Goal: Task Accomplishment & Management: Manage account settings

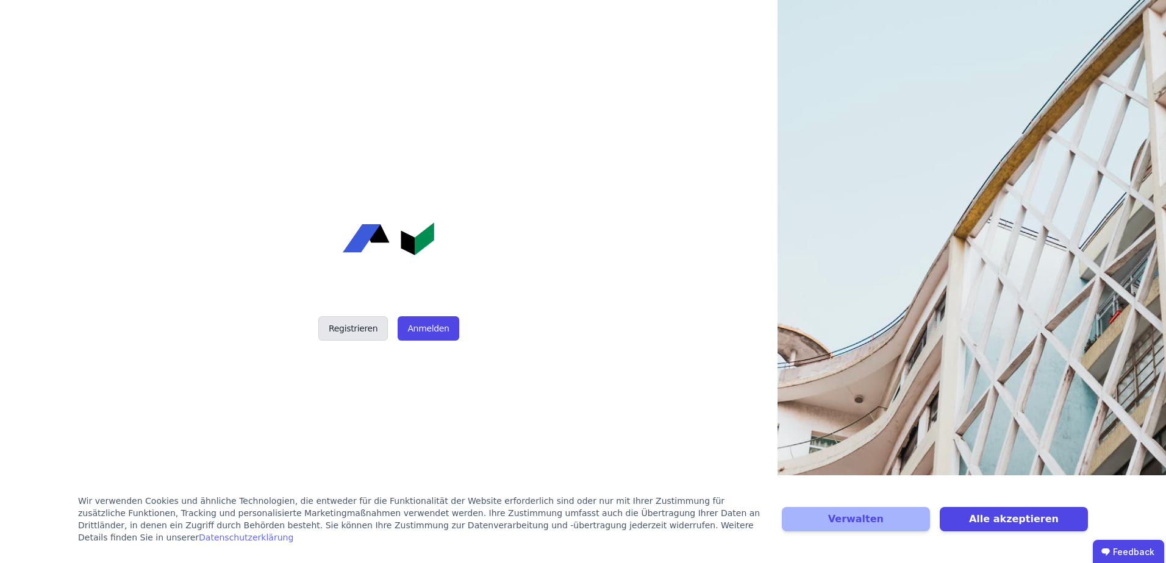
click at [352, 331] on button "Registrieren" at bounding box center [353, 329] width 70 height 24
click at [442, 335] on button "Anmelden" at bounding box center [428, 329] width 61 height 24
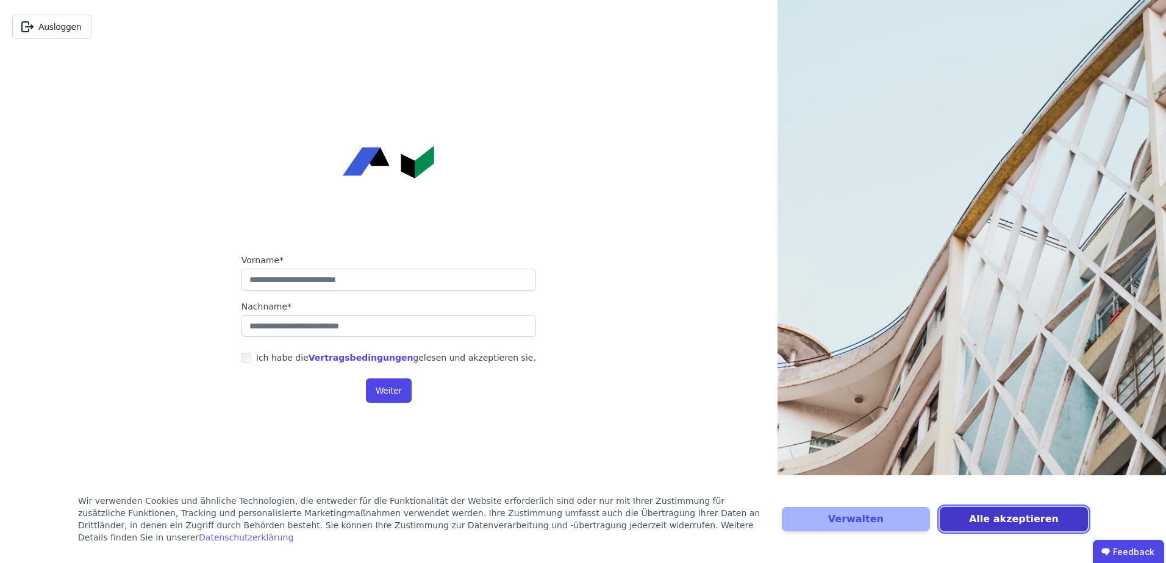
click at [1031, 528] on button "Alle akzeptieren" at bounding box center [1014, 519] width 148 height 24
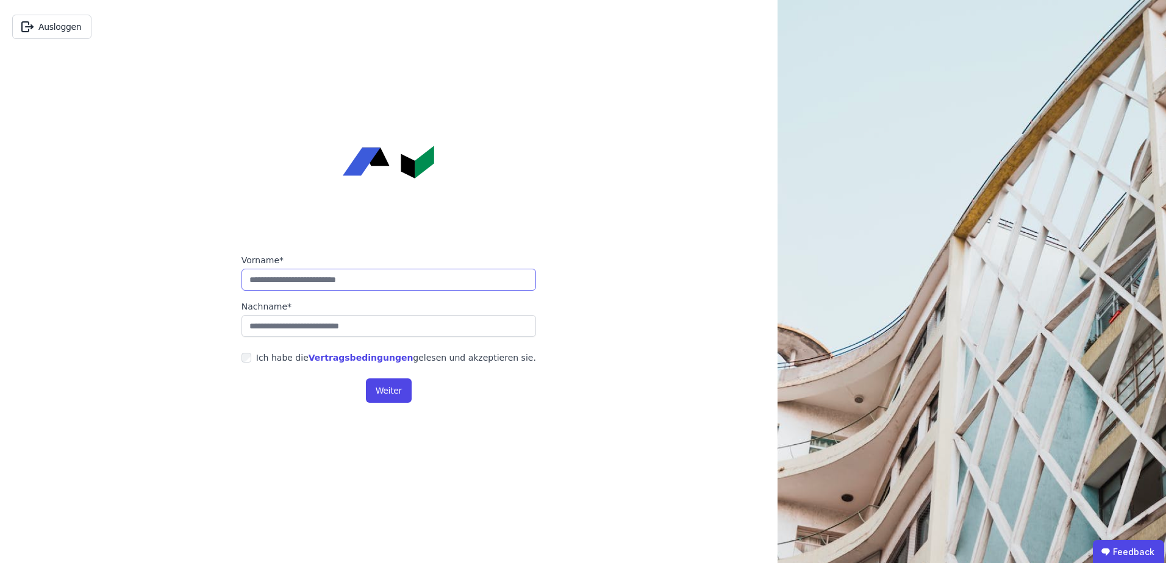
click at [321, 281] on input "string" at bounding box center [388, 280] width 295 height 22
type input "******"
type input "**********"
click at [380, 397] on button "Weiter" at bounding box center [389, 391] width 46 height 24
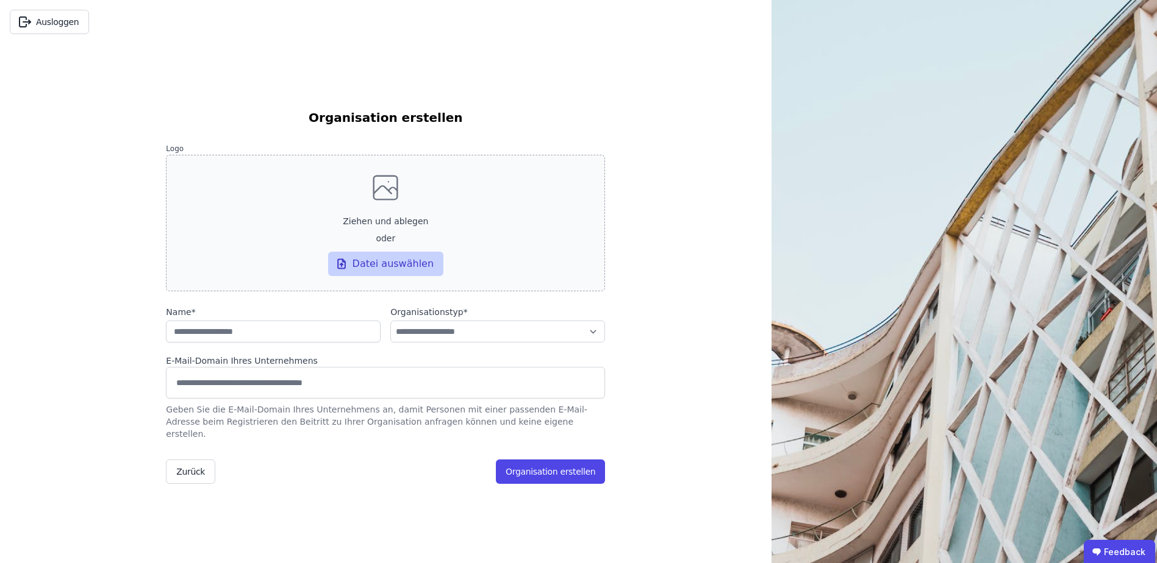
click at [376, 272] on div "Datei auswählen" at bounding box center [386, 264] width 116 height 24
click at [0, 0] on input "Ziehen und ablegen oder Datei auswählen" at bounding box center [0, 0] width 0 height 0
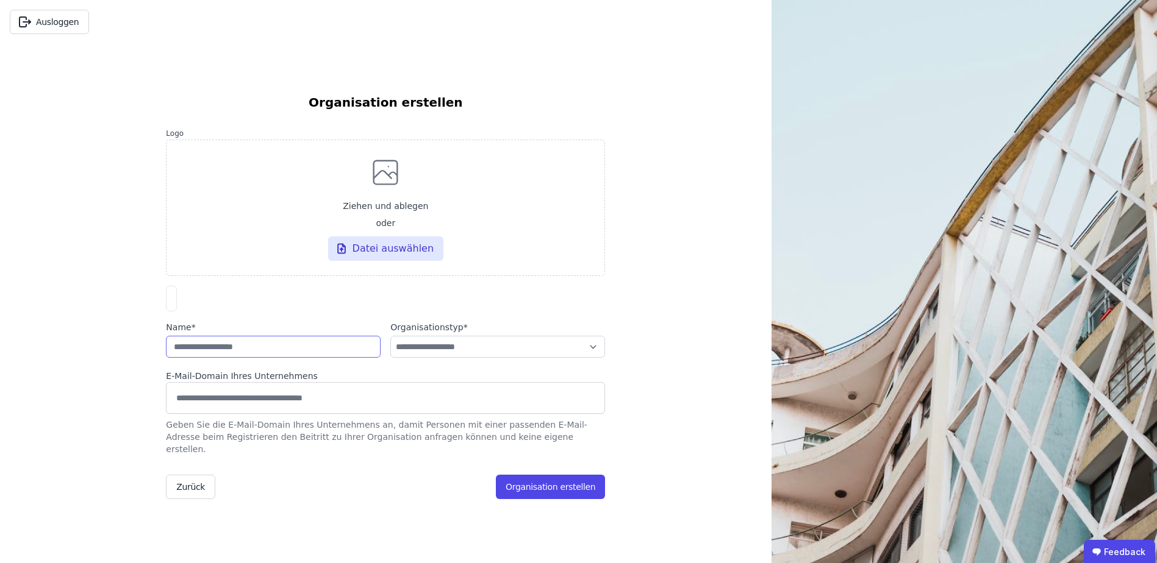
click at [268, 358] on input "string" at bounding box center [273, 347] width 215 height 22
type input "**********"
click at [506, 358] on select "**********" at bounding box center [497, 347] width 215 height 22
select select "**********"
click at [390, 347] on select "**********" at bounding box center [497, 347] width 215 height 22
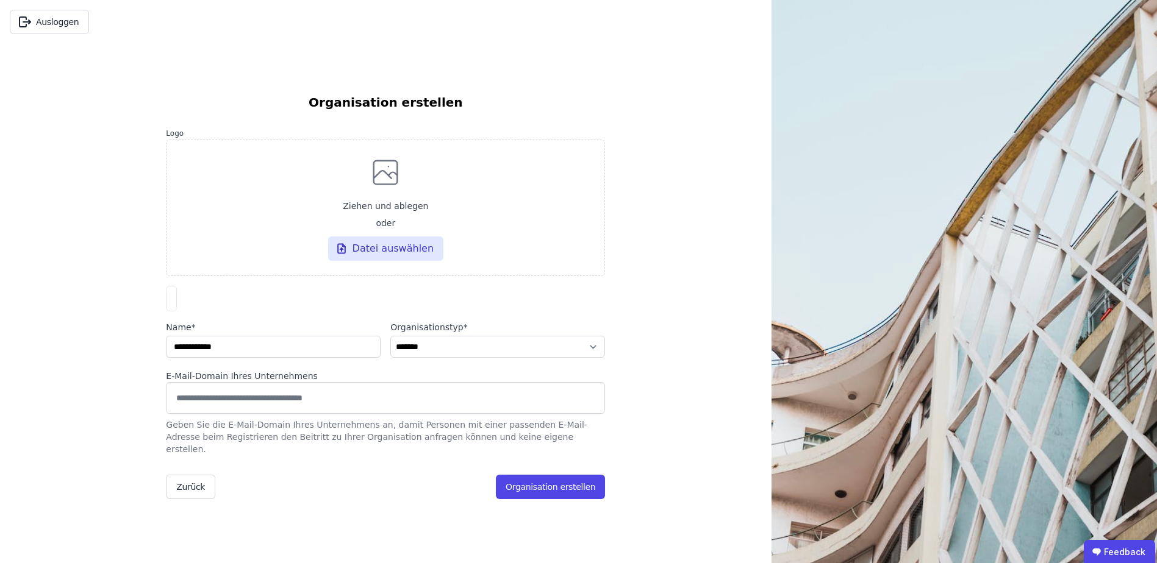
click at [656, 350] on div "**********" at bounding box center [385, 281] width 771 height 563
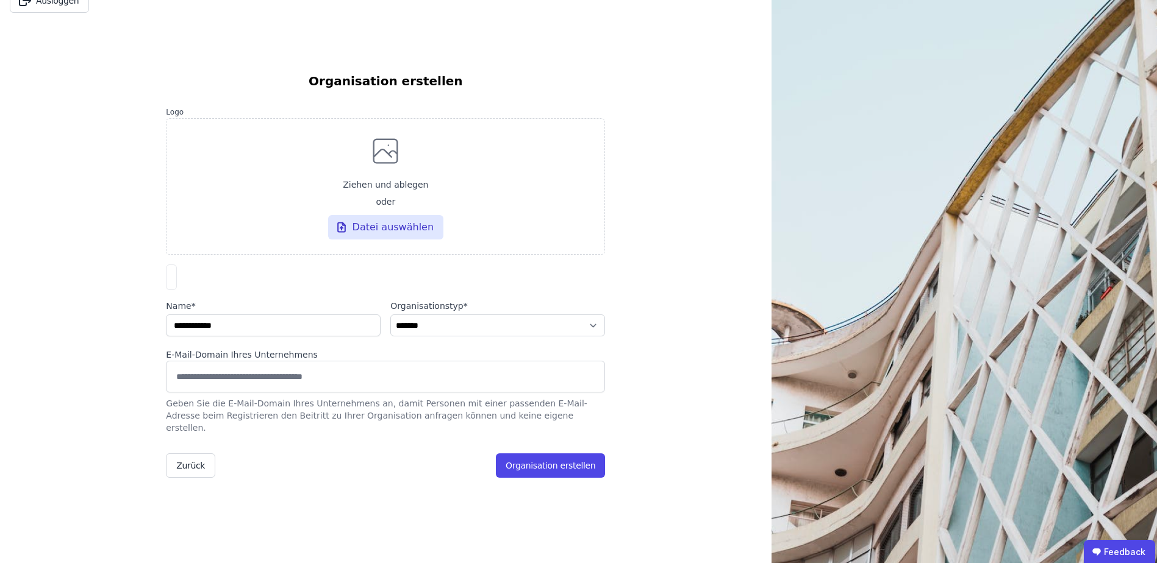
scroll to position [61, 0]
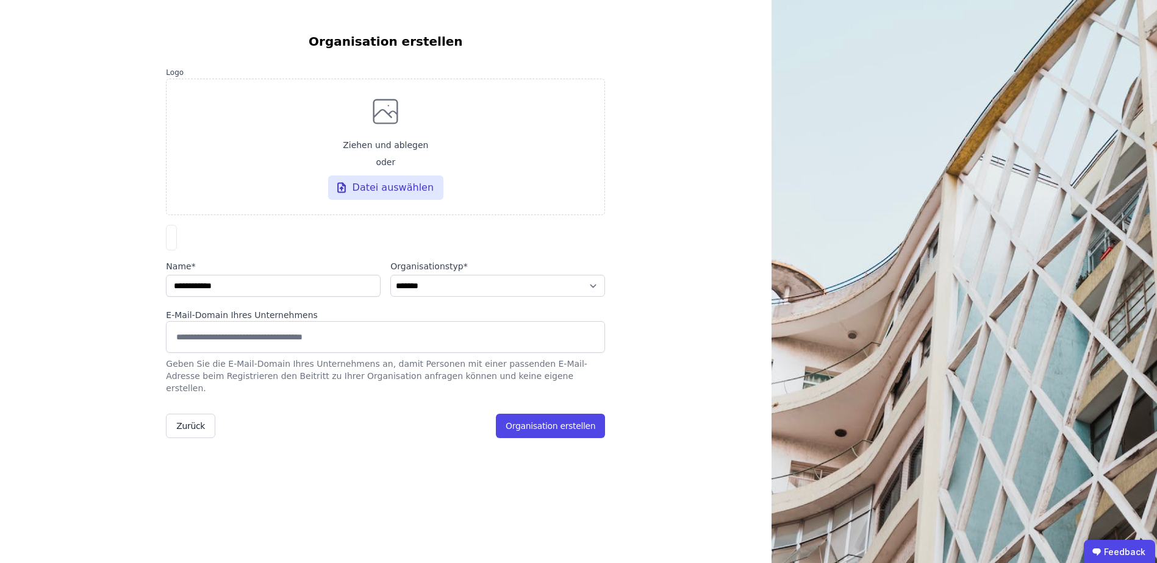
click at [264, 346] on input at bounding box center [385, 337] width 423 height 20
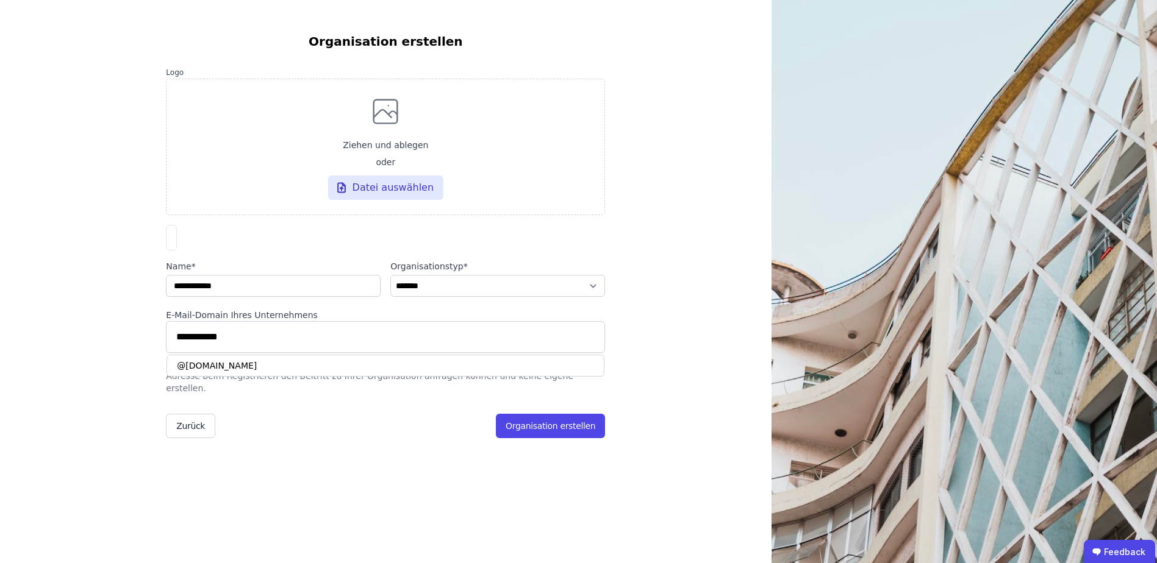
type input "**********"
click at [267, 373] on div "@[DOMAIN_NAME]" at bounding box center [385, 366] width 438 height 22
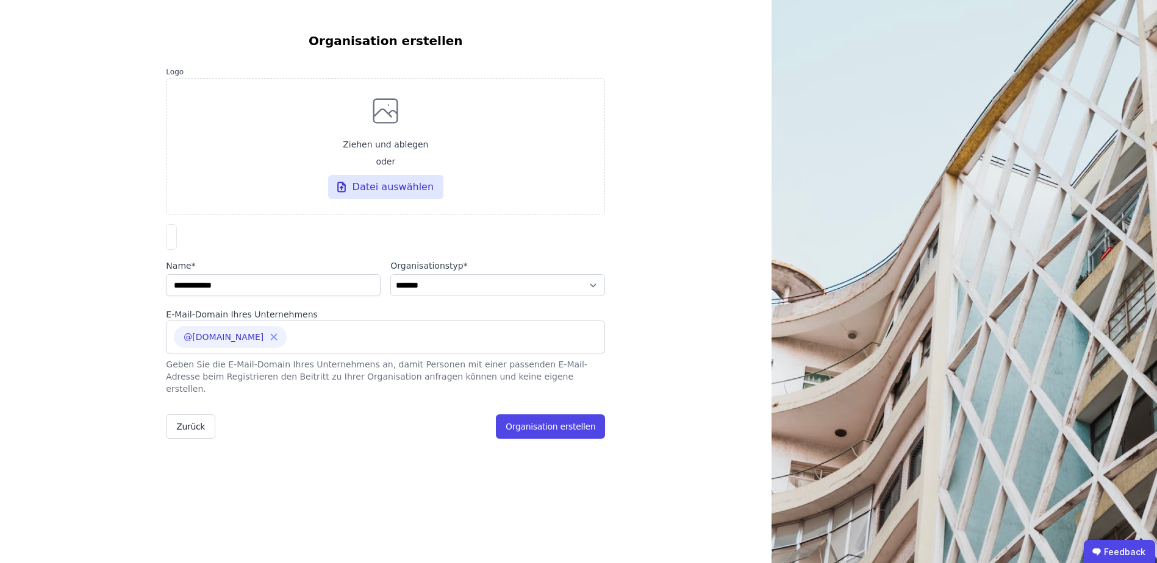
scroll to position [60, 0]
click at [320, 482] on div "**********" at bounding box center [385, 244] width 439 height 520
click at [404, 460] on div "**********" at bounding box center [385, 244] width 439 height 520
click at [581, 422] on button "Organisation erstellen" at bounding box center [550, 427] width 109 height 24
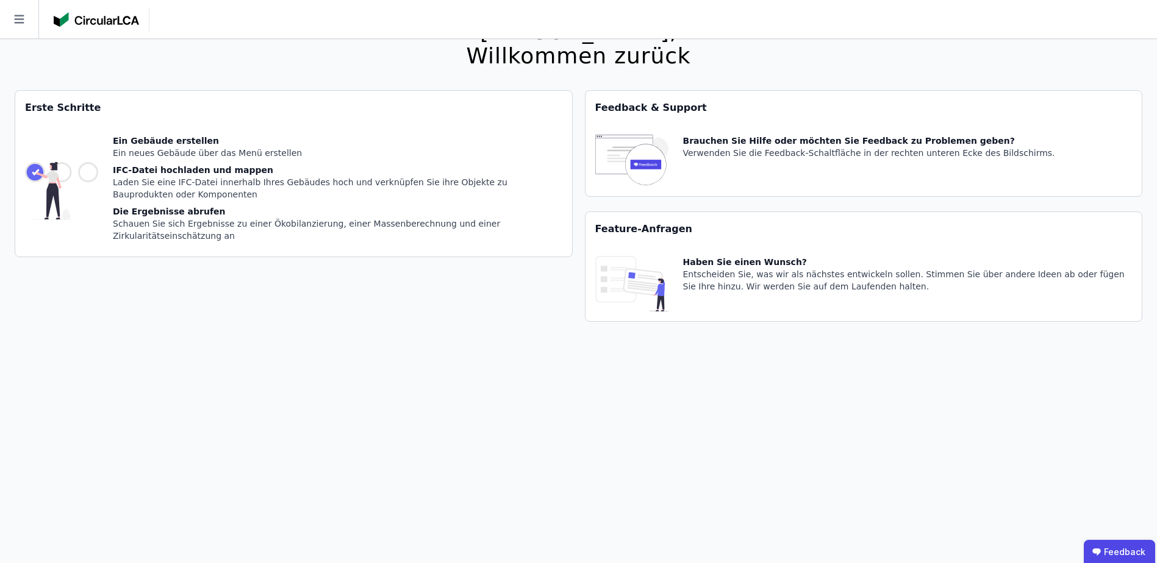
scroll to position [39, 0]
click at [253, 365] on div "[PERSON_NAME], Willkommen zurück Sie verwenden derzeit eine Beta-Version. Es kö…" at bounding box center [579, 281] width 1128 height 563
click at [24, 21] on icon at bounding box center [19, 19] width 38 height 38
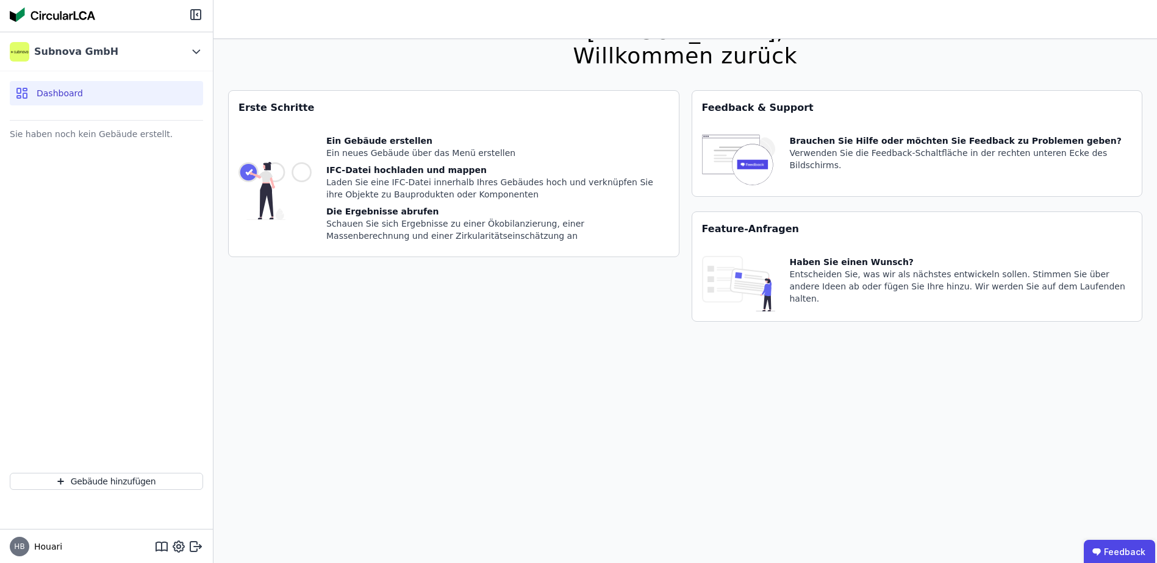
scroll to position [0, 0]
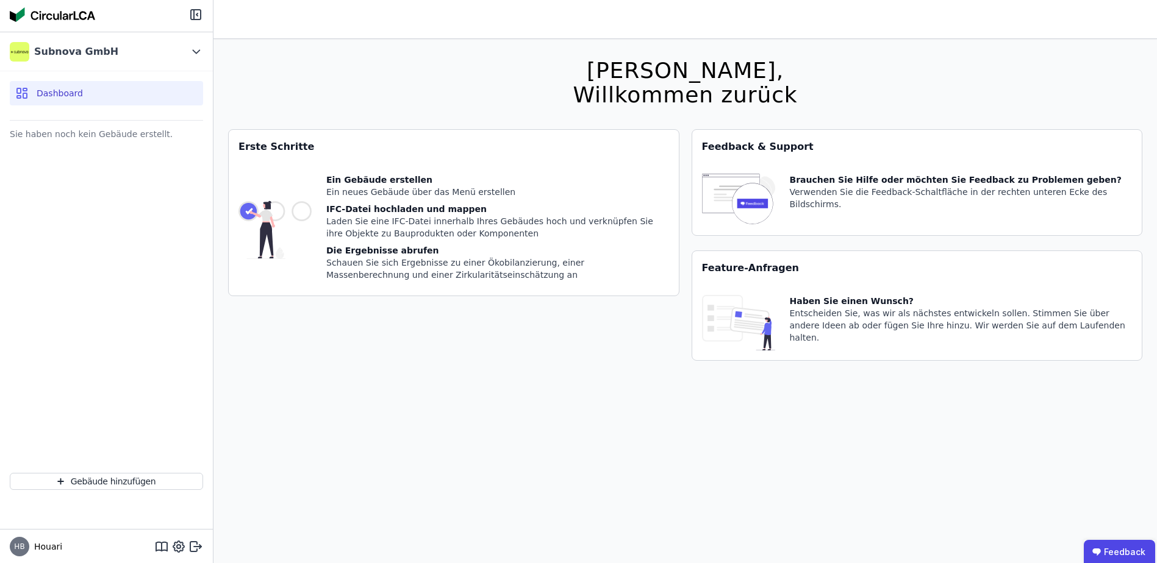
click at [300, 216] on img at bounding box center [274, 230] width 73 height 112
drag, startPoint x: 327, startPoint y: 206, endPoint x: 460, endPoint y: 210, distance: 133.0
click at [460, 210] on div "IFC-Datei hochladen und mappen" at bounding box center [497, 209] width 343 height 12
drag, startPoint x: 460, startPoint y: 210, endPoint x: 361, endPoint y: 227, distance: 100.9
click at [360, 228] on div "Laden Sie eine IFC-Datei innerhalb Ihres Gebäudes hoch und verknüpfen Sie ihre …" at bounding box center [497, 227] width 343 height 24
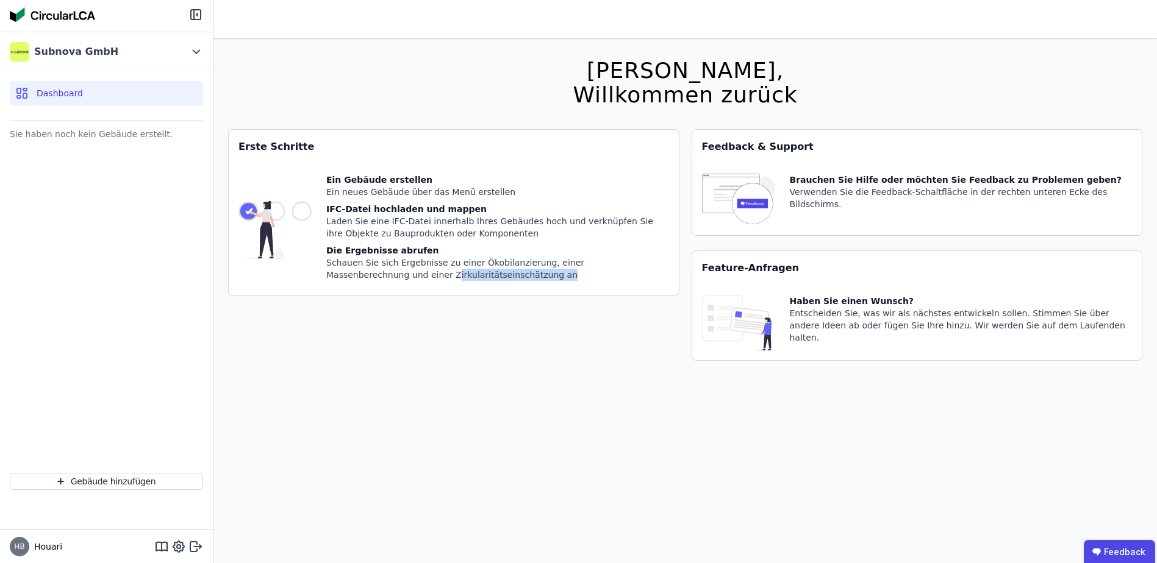
drag, startPoint x: 329, startPoint y: 277, endPoint x: 457, endPoint y: 273, distance: 127.5
click at [457, 273] on div "Schauen Sie sich Ergebnisse zu einer Ökobilanzierung, einer Massenberechnung un…" at bounding box center [497, 269] width 343 height 24
drag, startPoint x: 457, startPoint y: 273, endPoint x: 438, endPoint y: 351, distance: 80.2
click at [440, 351] on div "Erste Schritte Ein Gebäude erstellen Ein neues Gebäude über das Menü erstellen …" at bounding box center [453, 252] width 451 height 246
click at [129, 478] on button "Gebäude hinzufügen" at bounding box center [106, 481] width 193 height 17
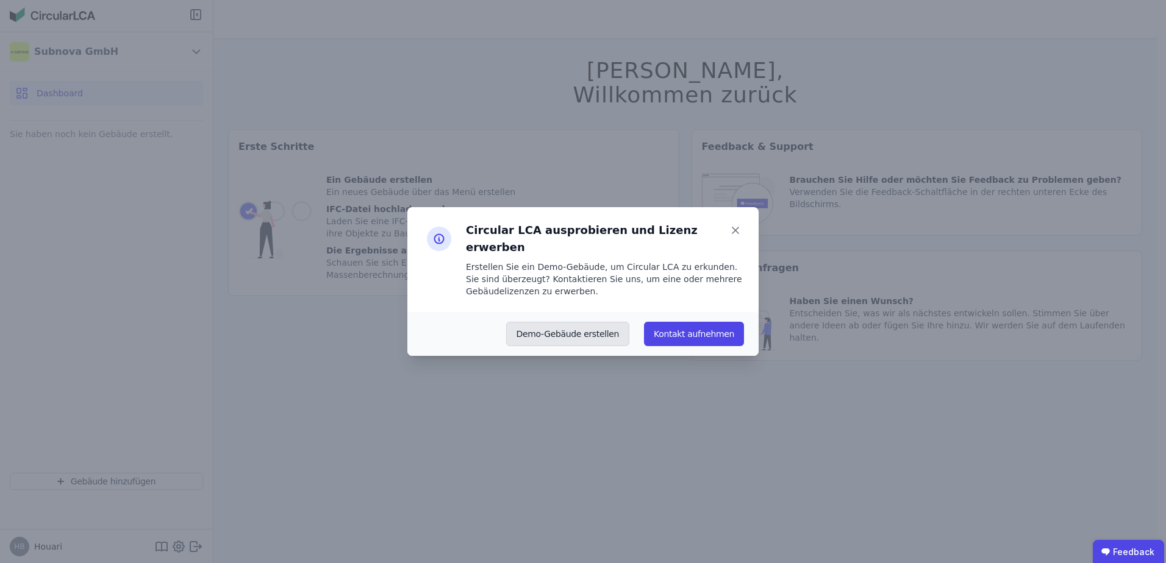
click at [571, 328] on button "Demo-Gebäude erstellen" at bounding box center [568, 334] width 124 height 24
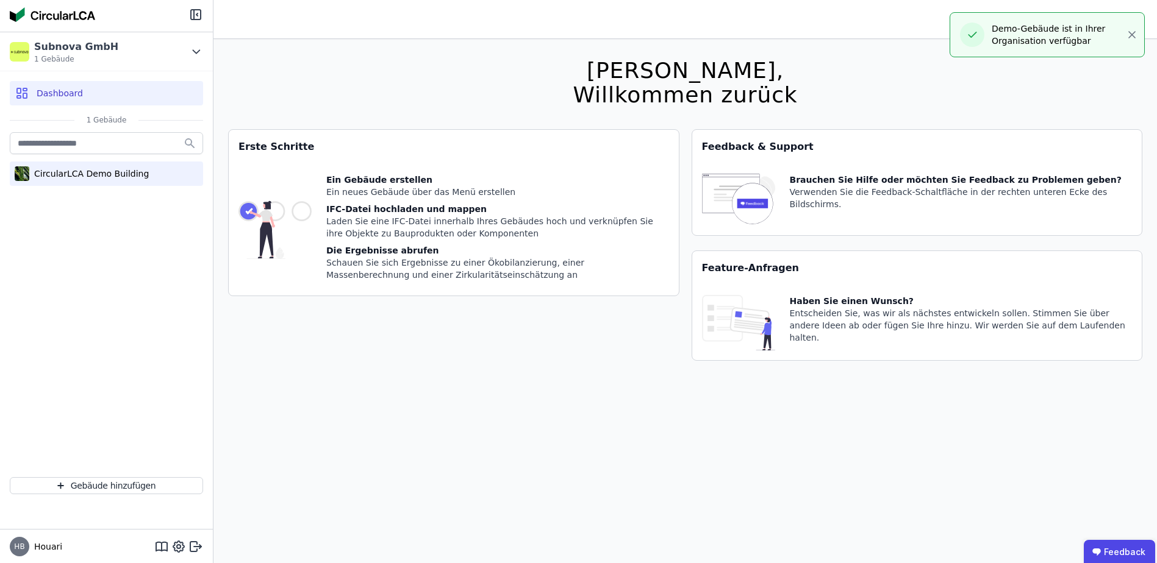
click at [77, 170] on div "CircularLCA Demo Building" at bounding box center [89, 174] width 120 height 12
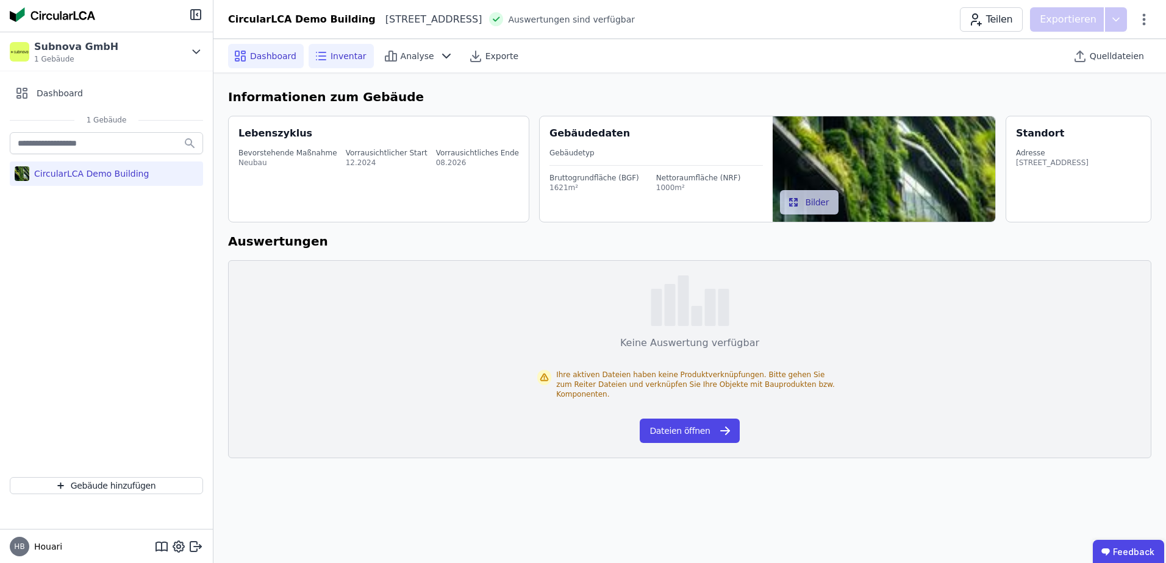
click at [346, 60] on span "Inventar" at bounding box center [349, 56] width 36 height 12
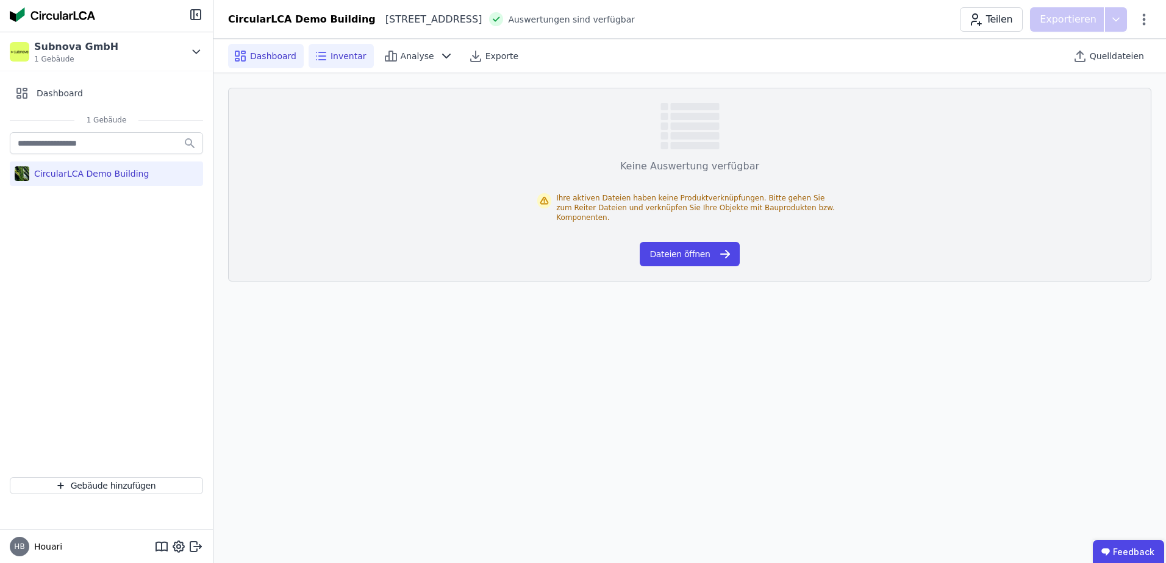
click at [265, 60] on span "Dashboard" at bounding box center [273, 56] width 46 height 12
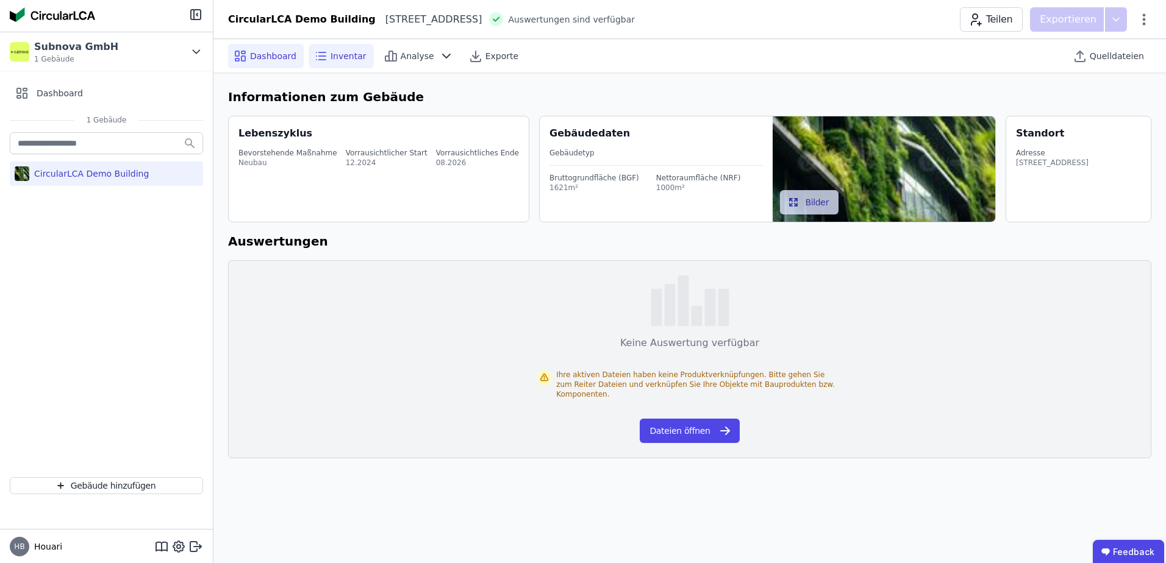
click at [343, 60] on span "Inventar" at bounding box center [349, 56] width 36 height 12
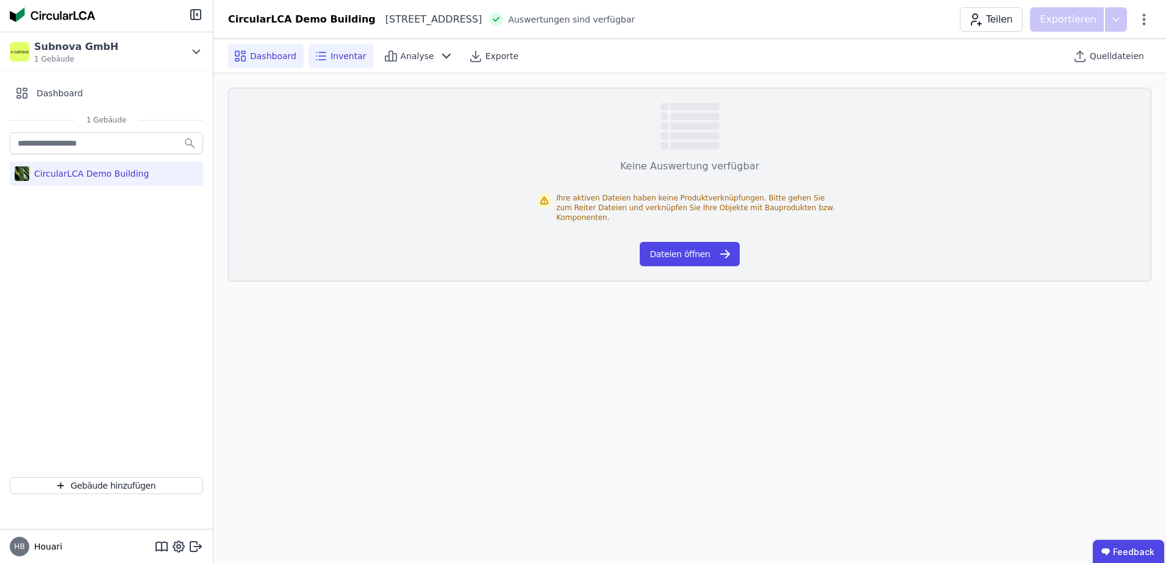
click at [281, 63] on div "Dashboard" at bounding box center [266, 56] width 76 height 24
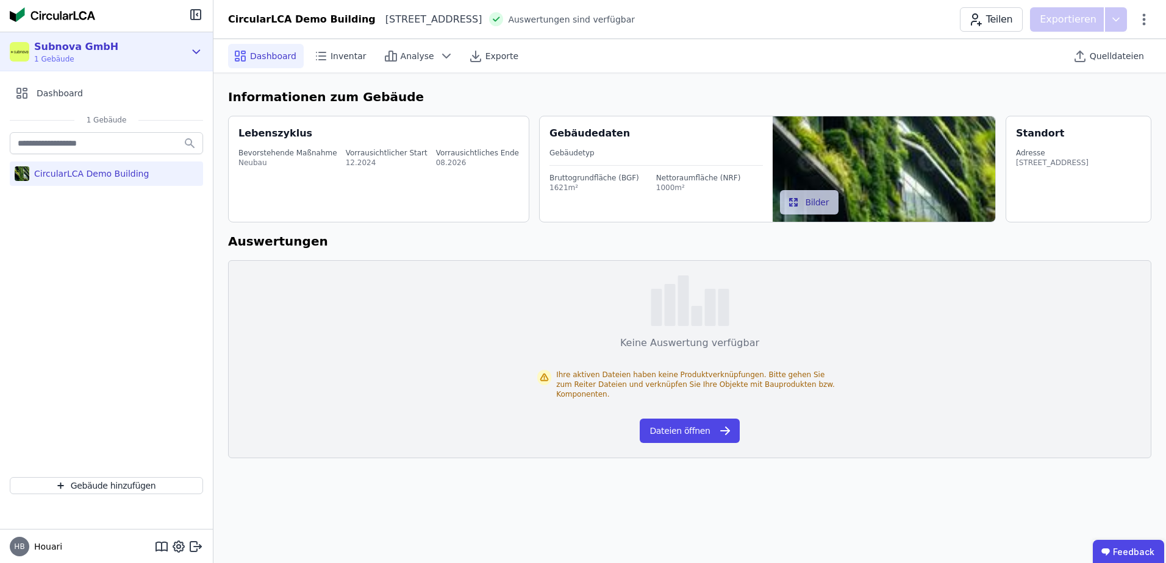
click at [23, 53] on img at bounding box center [20, 52] width 20 height 20
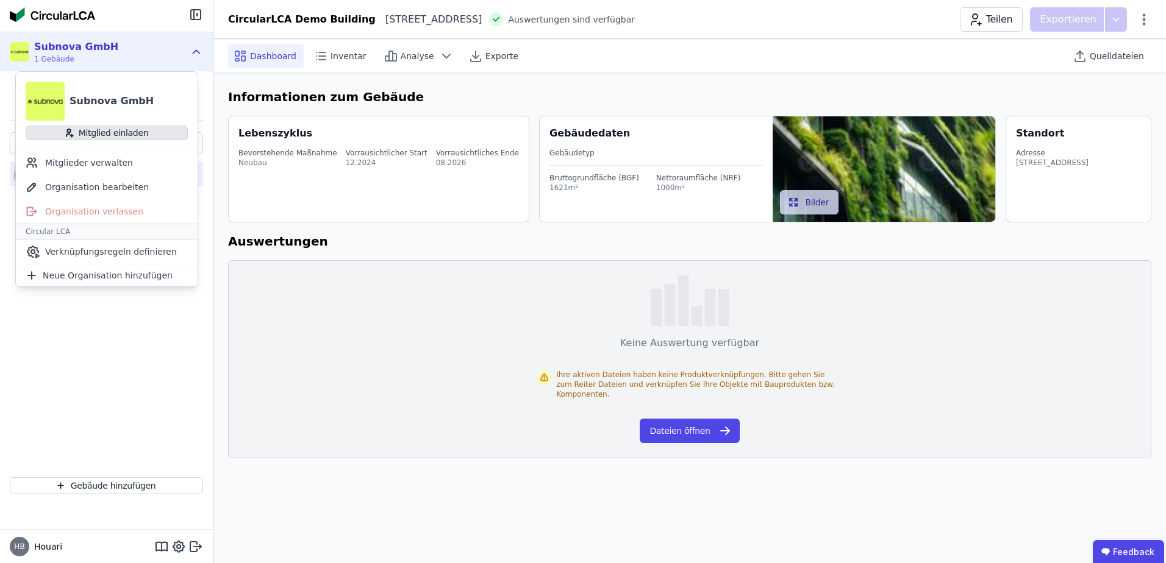
click at [66, 132] on button "Mitglied einladen" at bounding box center [107, 133] width 162 height 15
select select "*"
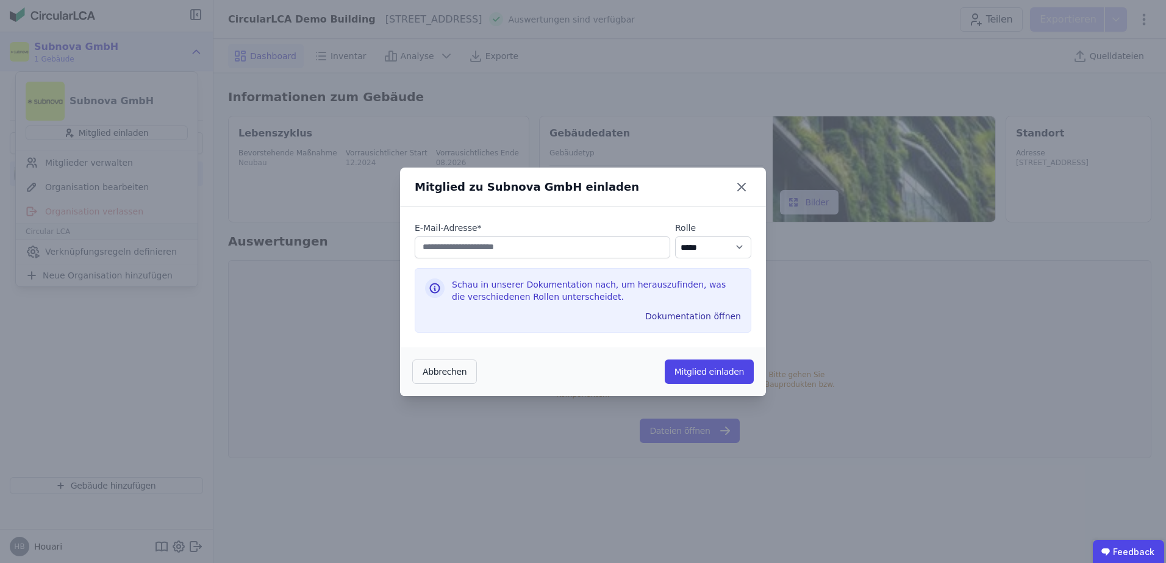
click at [546, 248] on input "email" at bounding box center [543, 248] width 256 height 22
type input "**********"
click at [696, 375] on button "Mitglied einladen" at bounding box center [709, 372] width 89 height 24
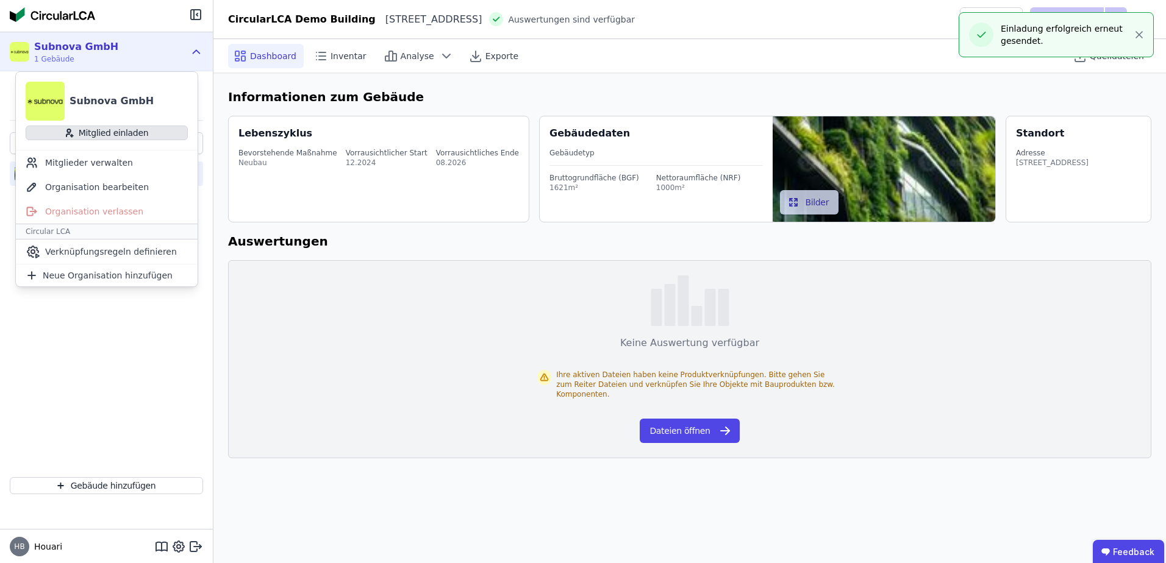
click at [113, 136] on button "Mitglied einladen" at bounding box center [107, 133] width 162 height 15
select select "*"
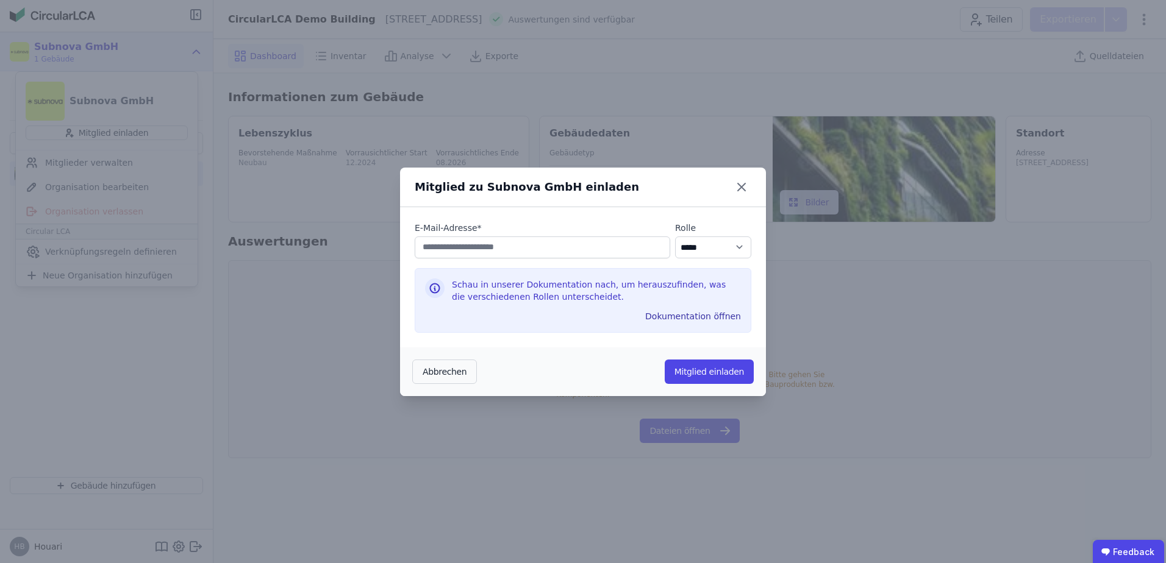
click at [575, 259] on div "E-Mail-Adresse * Rolle ********* ***** ****" at bounding box center [583, 245] width 337 height 46
click at [573, 252] on input "email" at bounding box center [543, 248] width 256 height 22
type input "**********"
click at [721, 371] on button "Mitglied einladen" at bounding box center [709, 372] width 89 height 24
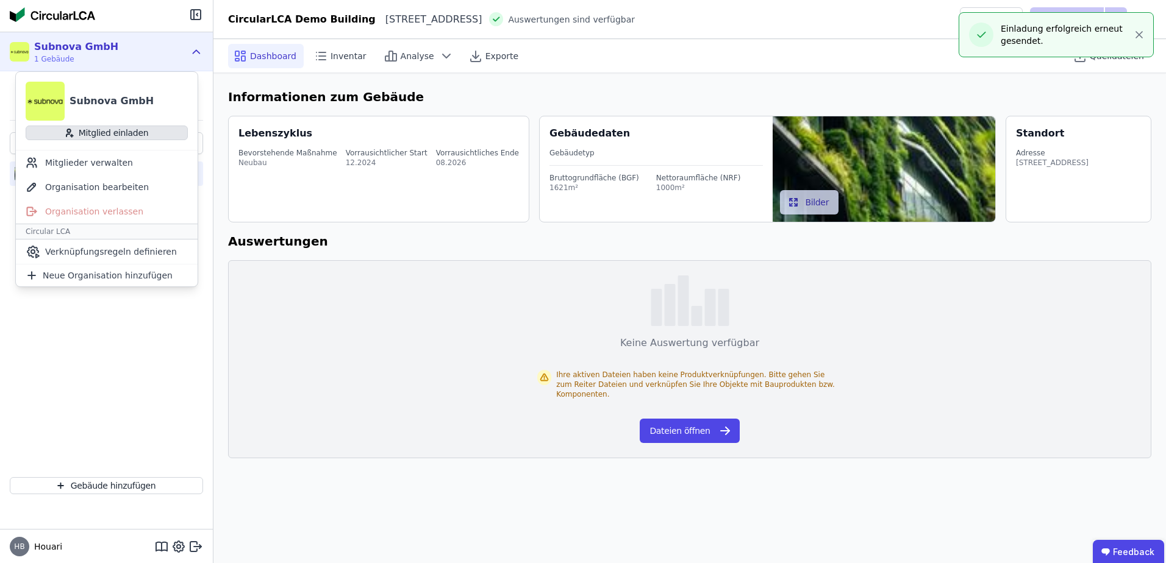
click at [79, 130] on button "Mitglied einladen" at bounding box center [107, 133] width 162 height 15
select select "*"
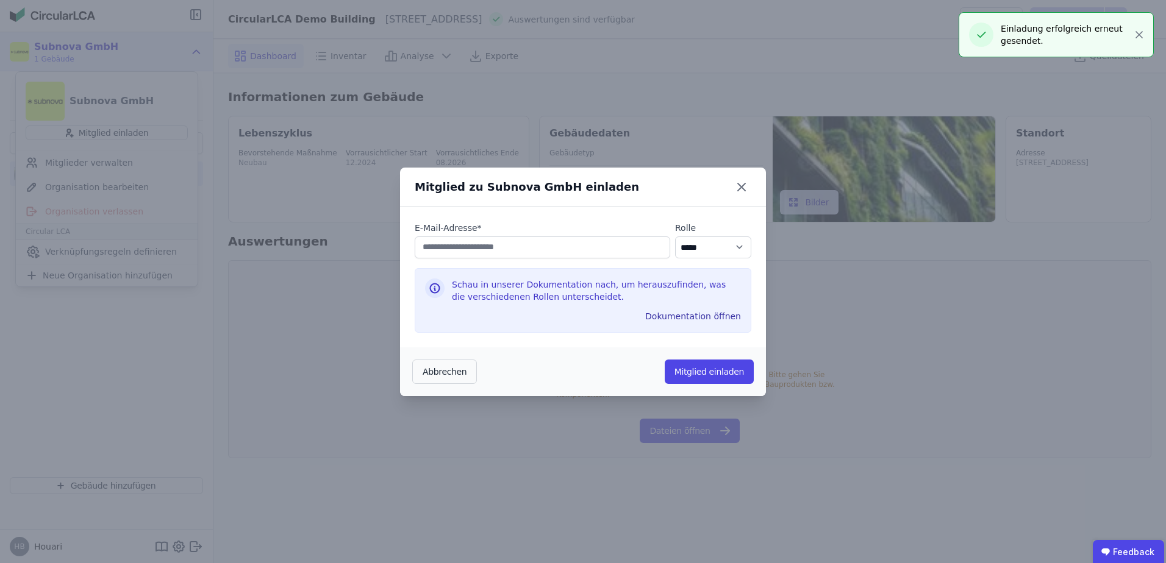
click at [562, 252] on input "email" at bounding box center [543, 248] width 256 height 22
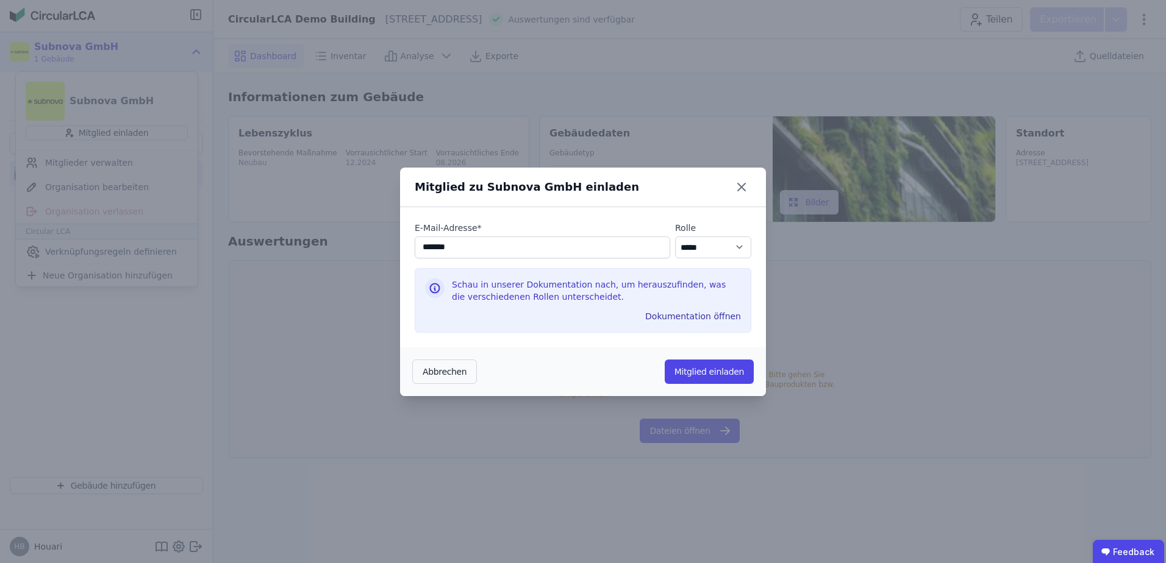
type input "**********"
click at [698, 371] on button "Mitglied einladen" at bounding box center [709, 372] width 89 height 24
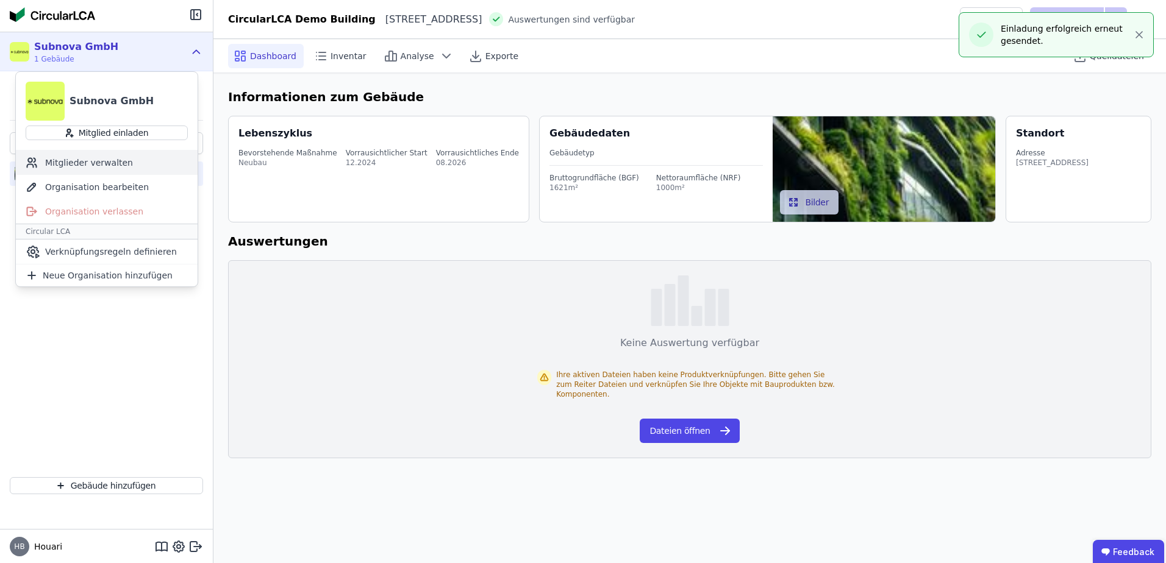
click at [143, 157] on div "Mitglieder verwalten" at bounding box center [107, 163] width 182 height 24
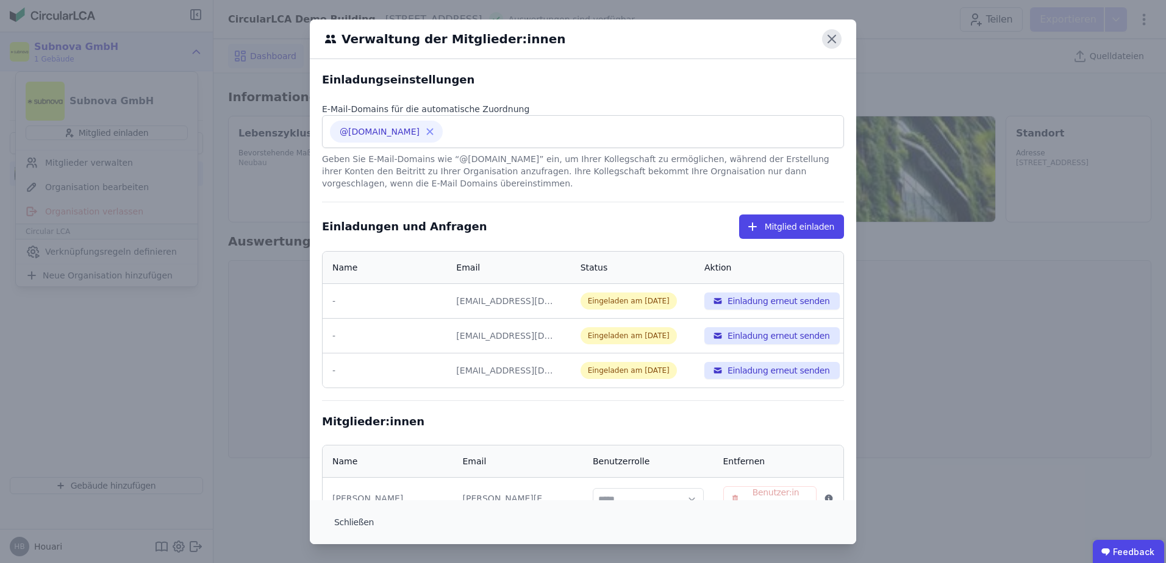
click at [828, 30] on icon at bounding box center [832, 39] width 20 height 20
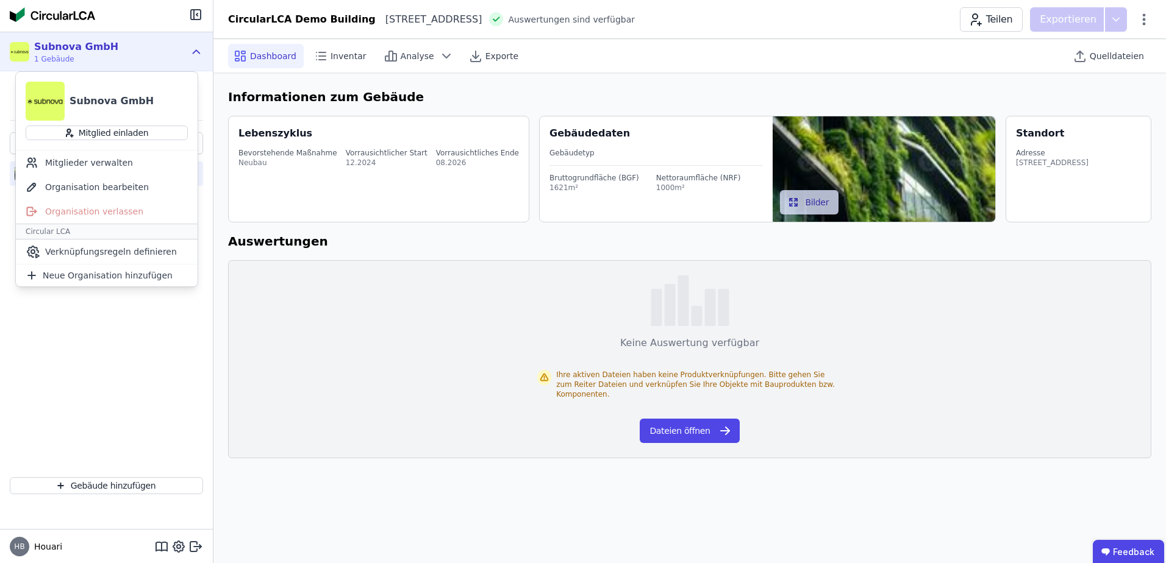
click at [124, 343] on div "CircularLCA Demo Building" at bounding box center [106, 299] width 213 height 338
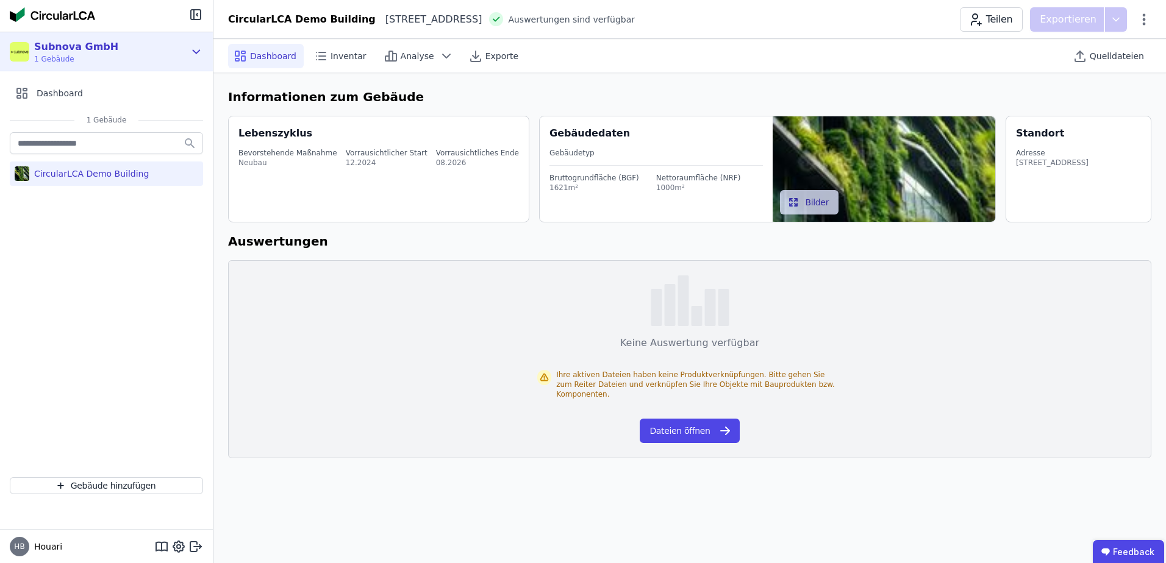
click at [189, 54] on div "Subnova GmbH 1 Gebäude" at bounding box center [106, 51] width 213 height 39
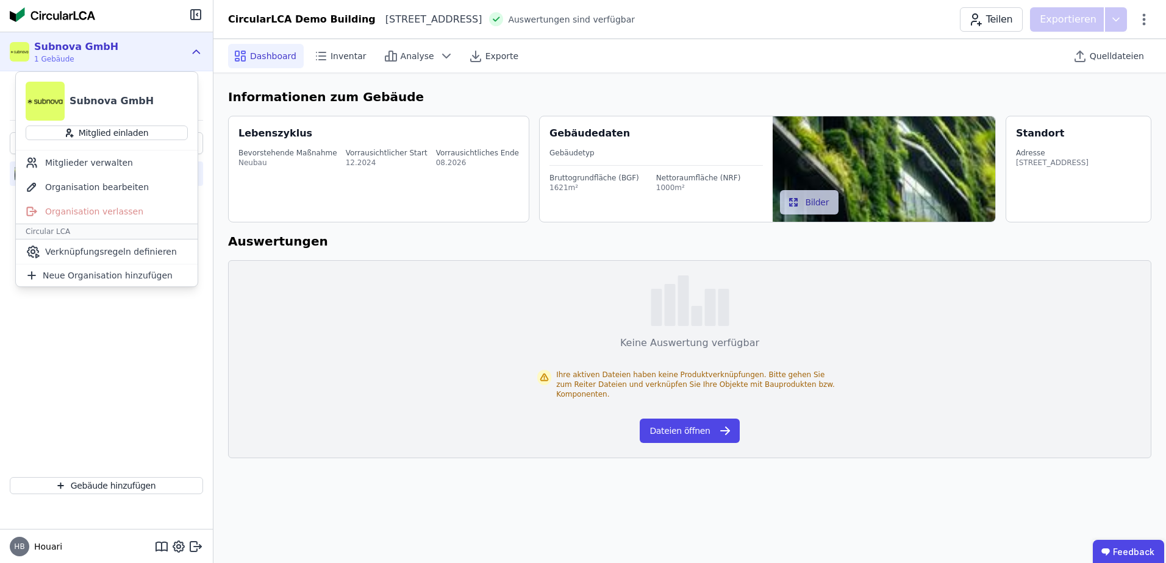
click at [189, 54] on div "Subnova GmbH 1 Gebäude" at bounding box center [106, 51] width 213 height 39
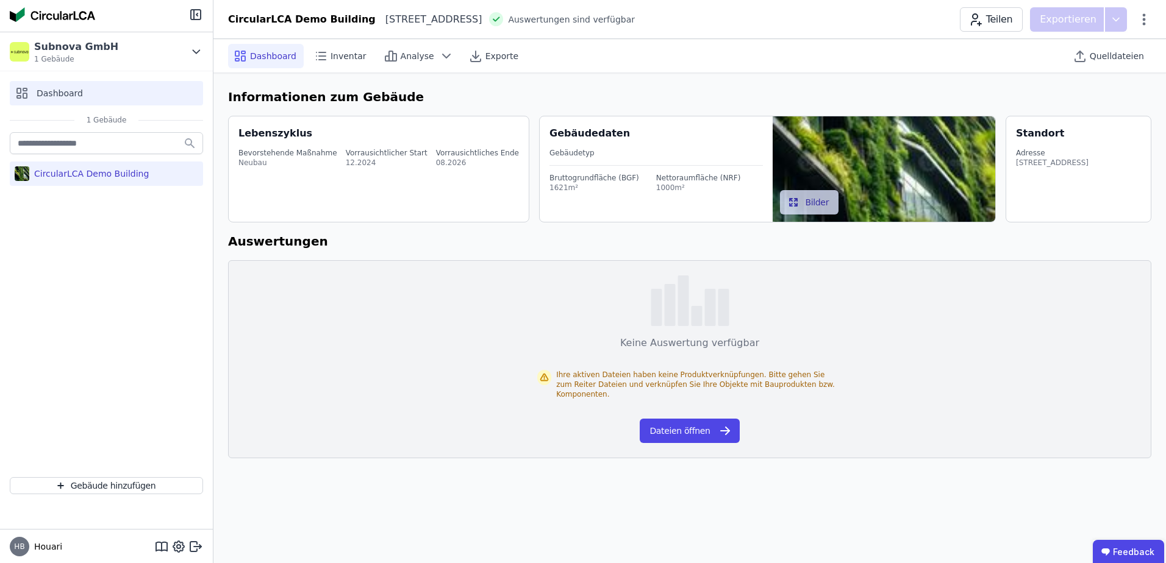
click at [39, 88] on span "Dashboard" at bounding box center [60, 93] width 46 height 12
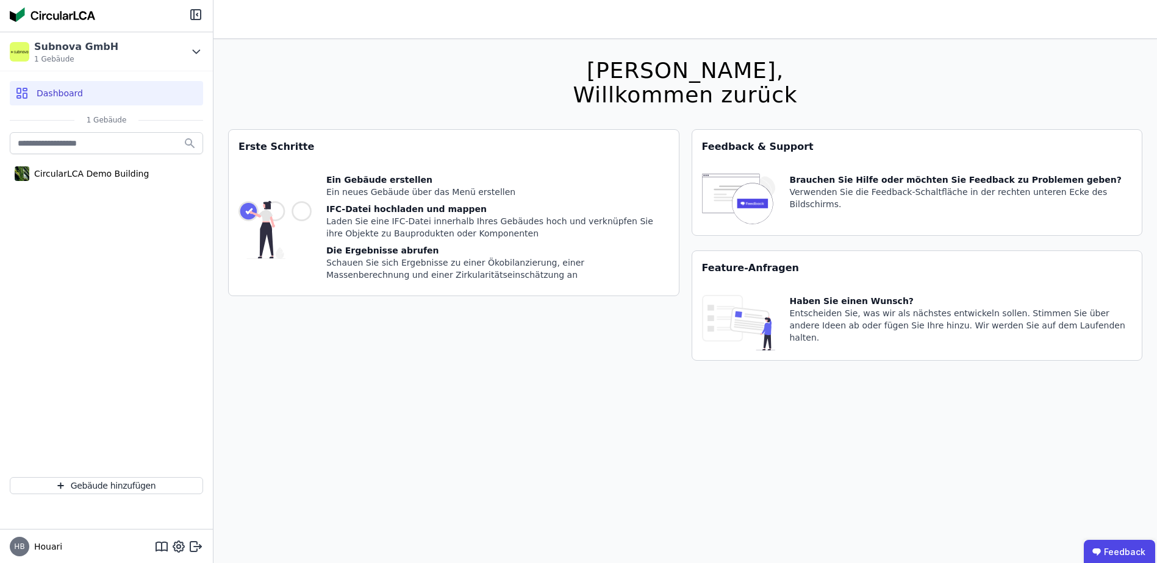
click at [82, 187] on div "CircularLCA Demo Building" at bounding box center [106, 299] width 213 height 338
click at [96, 179] on div "CircularLCA Demo Building" at bounding box center [89, 174] width 120 height 12
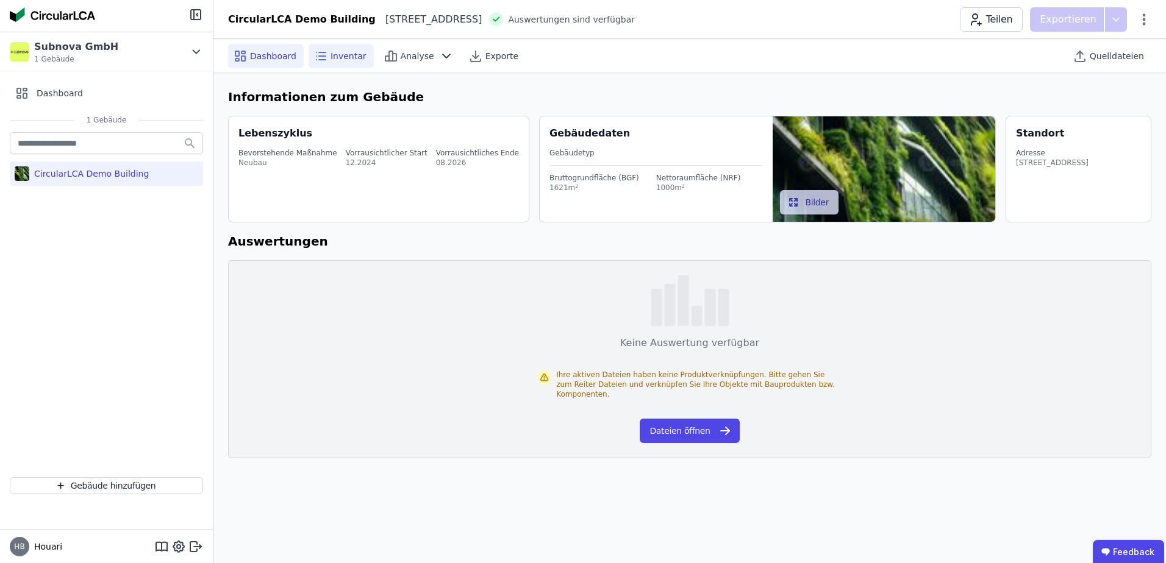
click at [343, 55] on span "Inventar" at bounding box center [349, 56] width 36 height 12
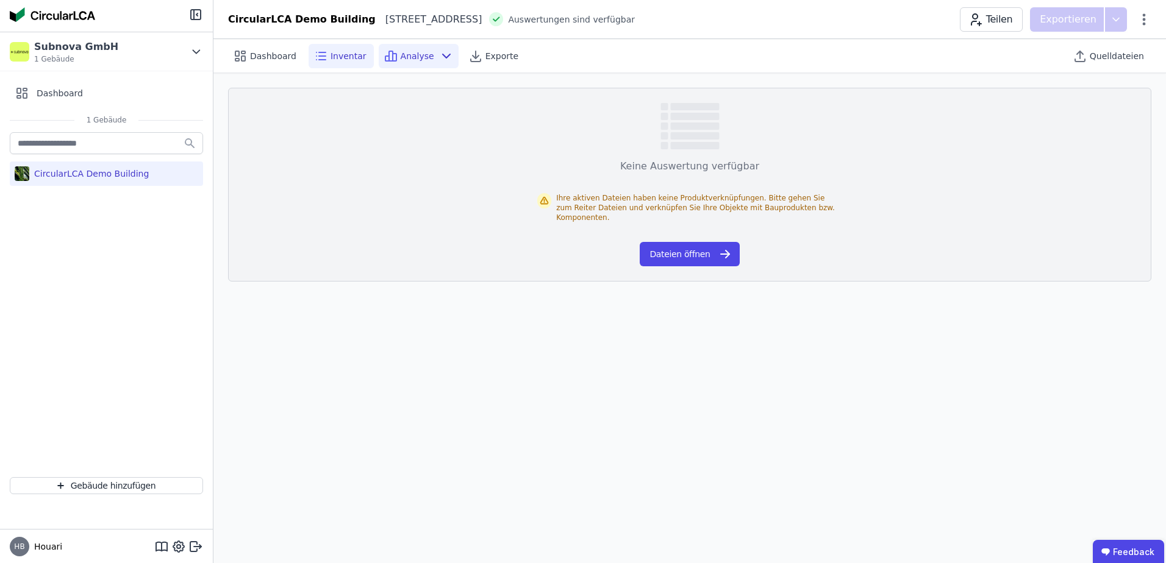
click at [401, 60] on span "Analyse" at bounding box center [418, 56] width 34 height 12
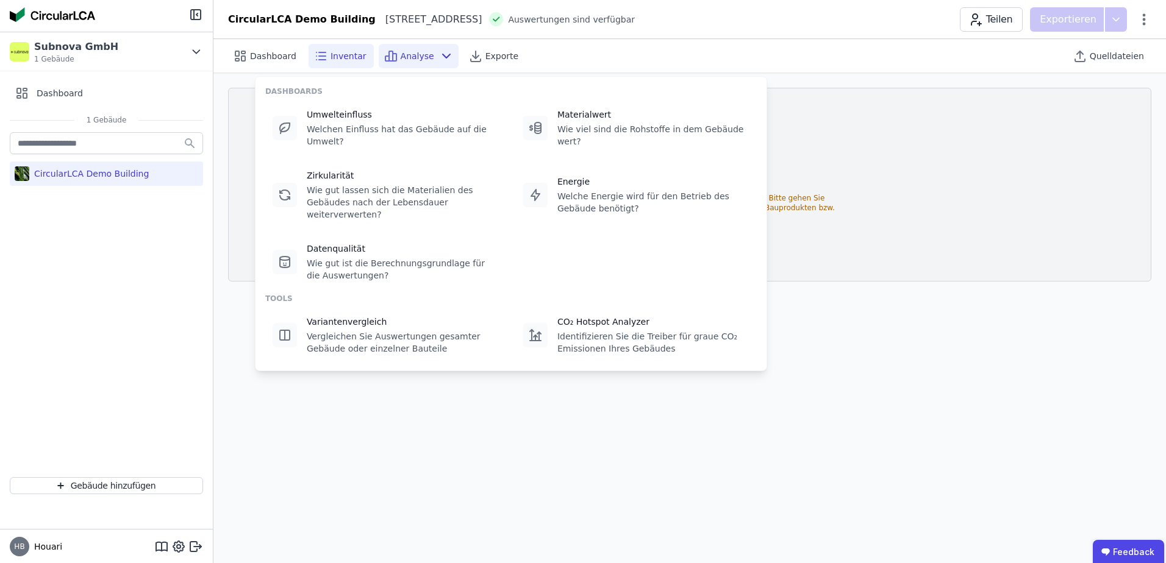
click at [563, 19] on span "Auswertungen sind verfügbar" at bounding box center [571, 19] width 127 height 12
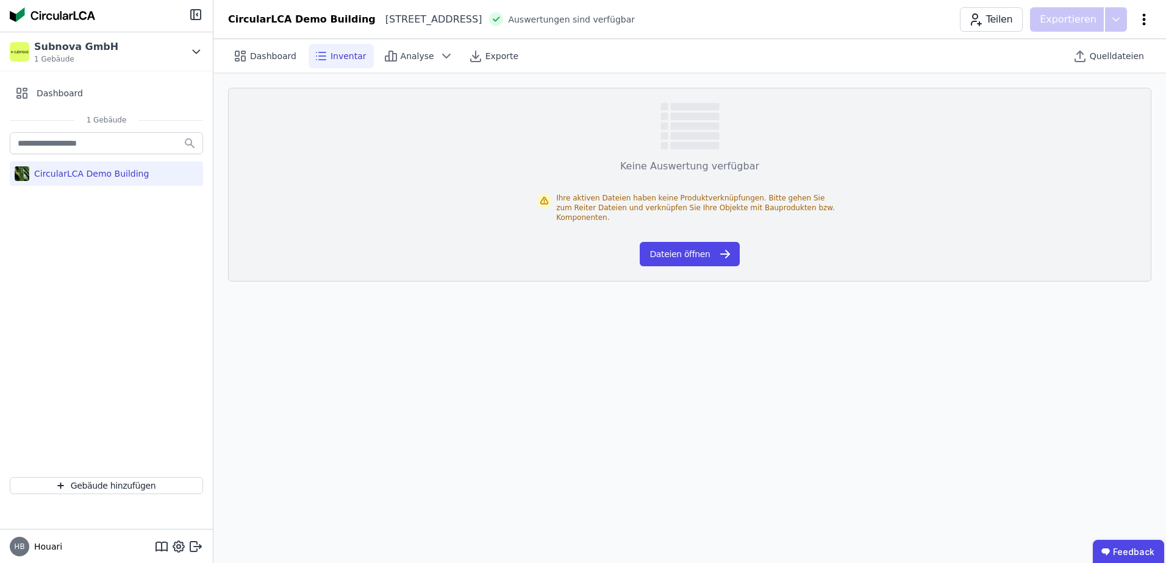
click at [1145, 21] on icon at bounding box center [1144, 19] width 15 height 15
click at [1121, 58] on span "Quelldateien" at bounding box center [1117, 56] width 54 height 12
